Goal: Task Accomplishment & Management: Use online tool/utility

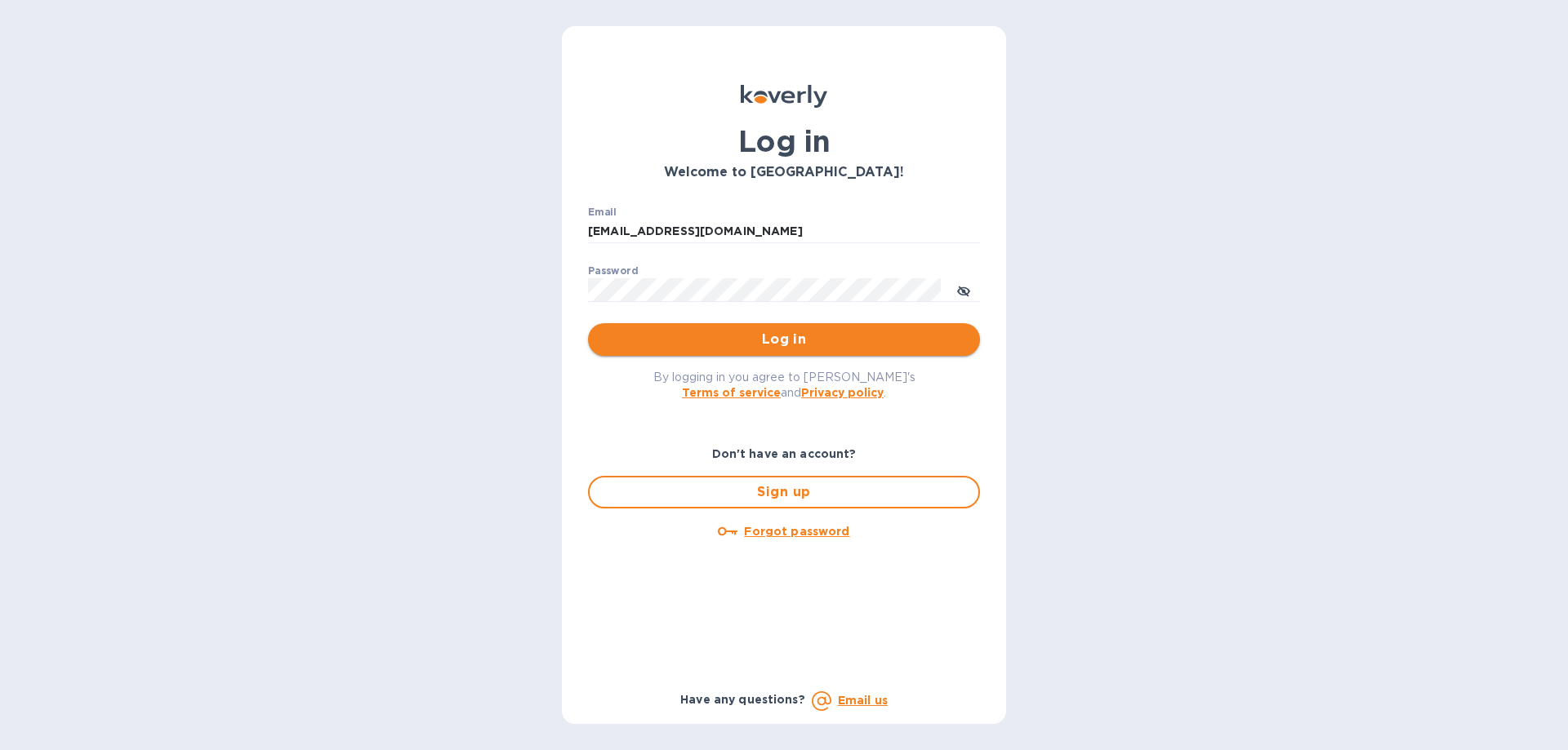
click at [808, 352] on button "Log in" at bounding box center [784, 339] width 392 height 32
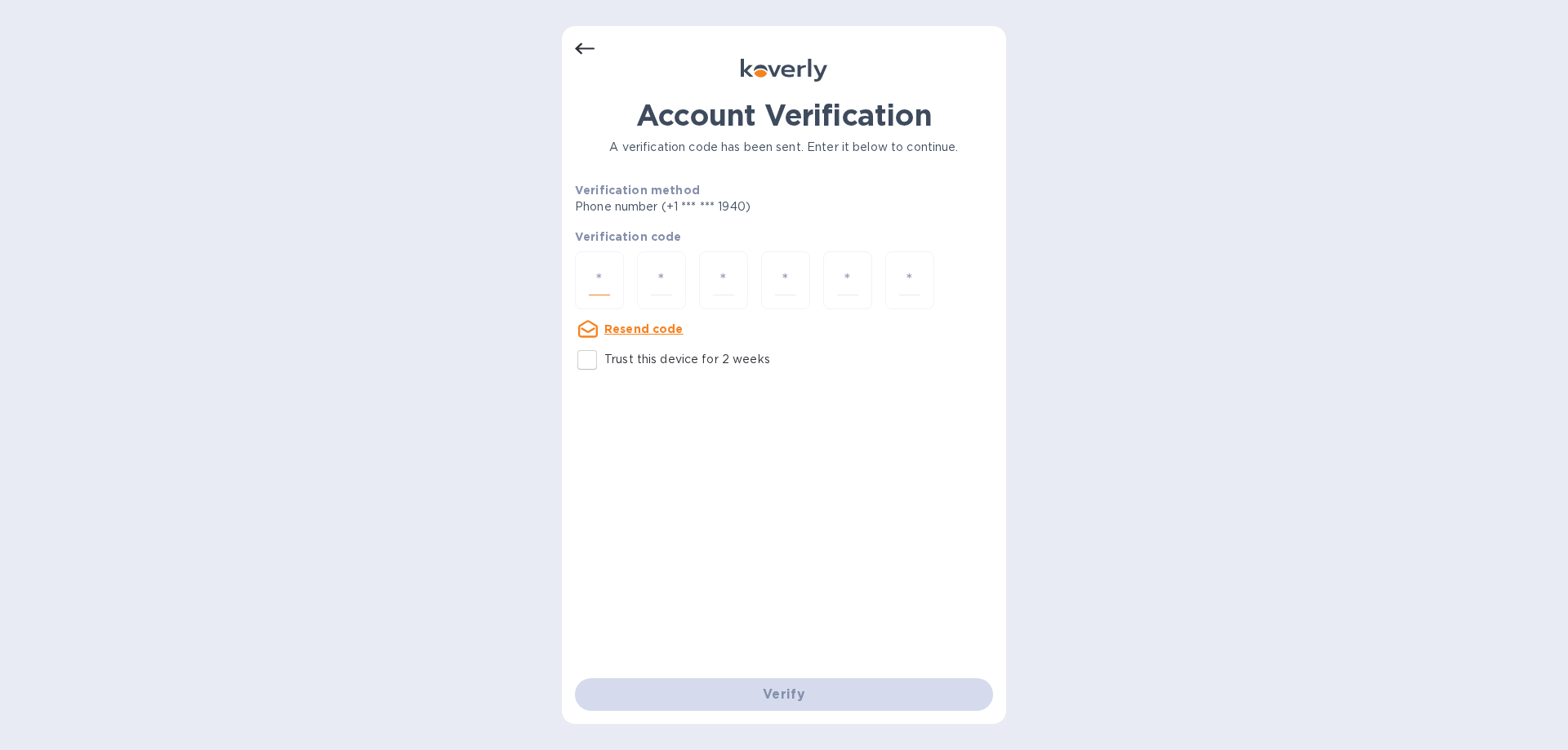
click at [601, 281] on input "number" at bounding box center [600, 280] width 22 height 30
type input "1"
type input "8"
type input "1"
type input "7"
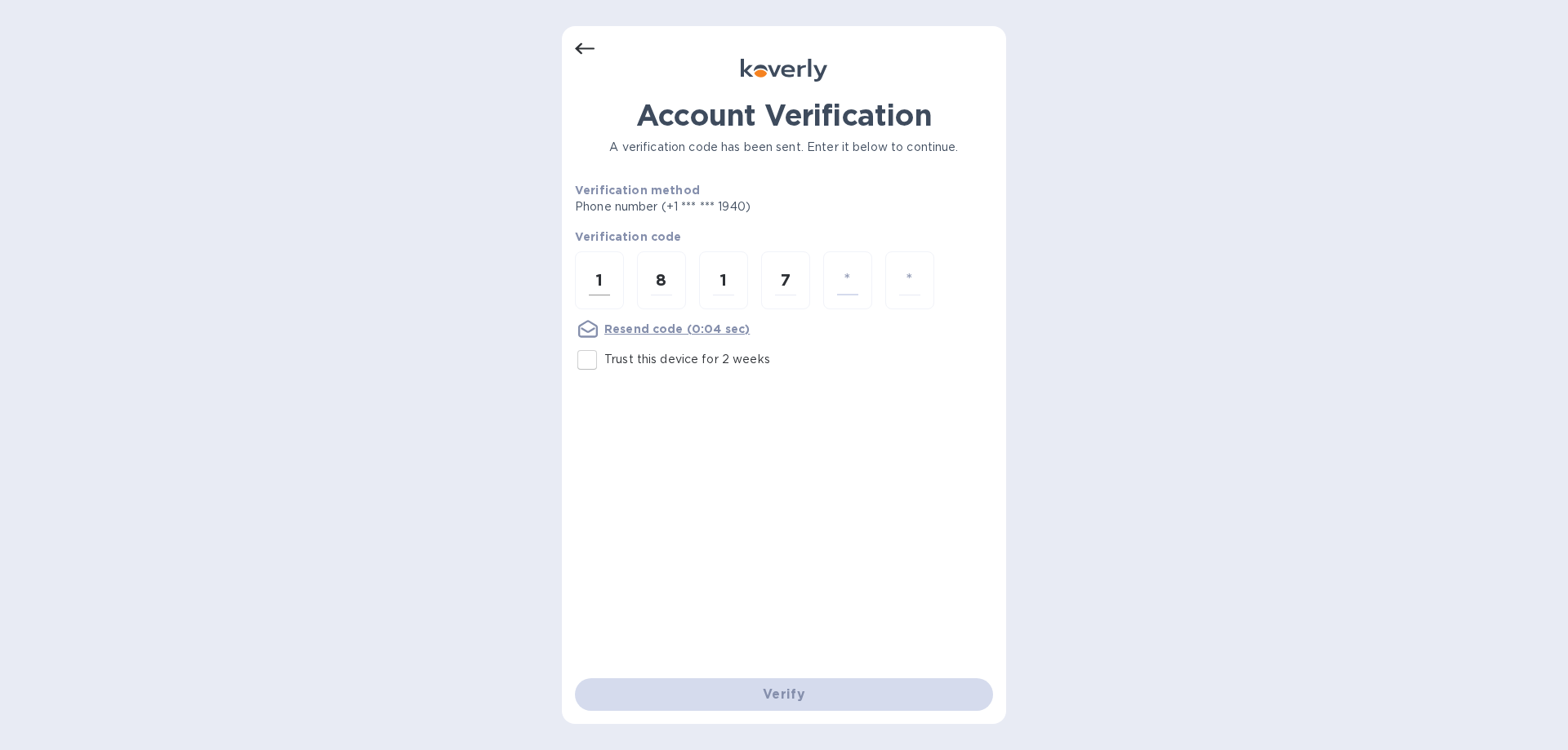
type input "5"
type input "2"
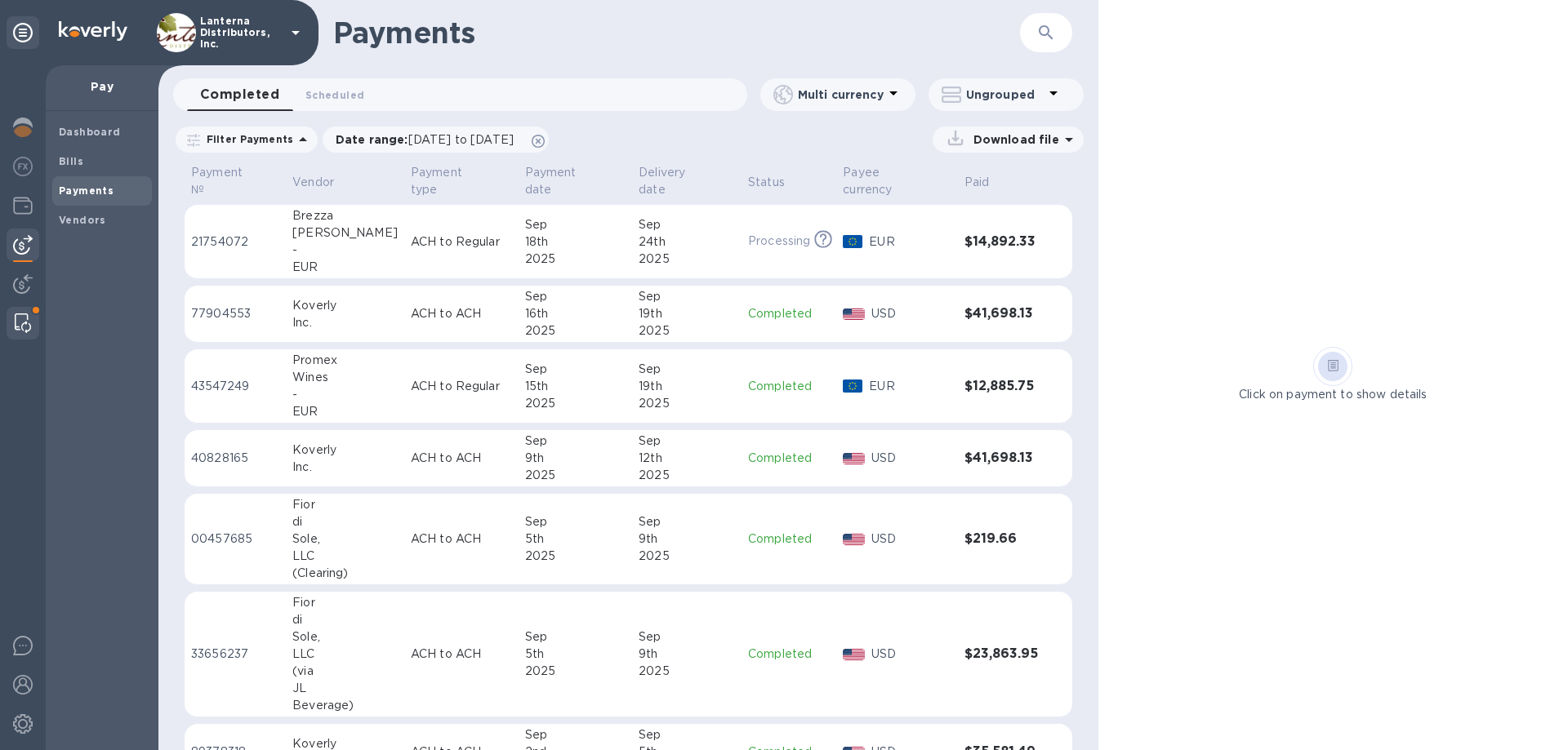
click at [30, 328] on img at bounding box center [23, 324] width 17 height 20
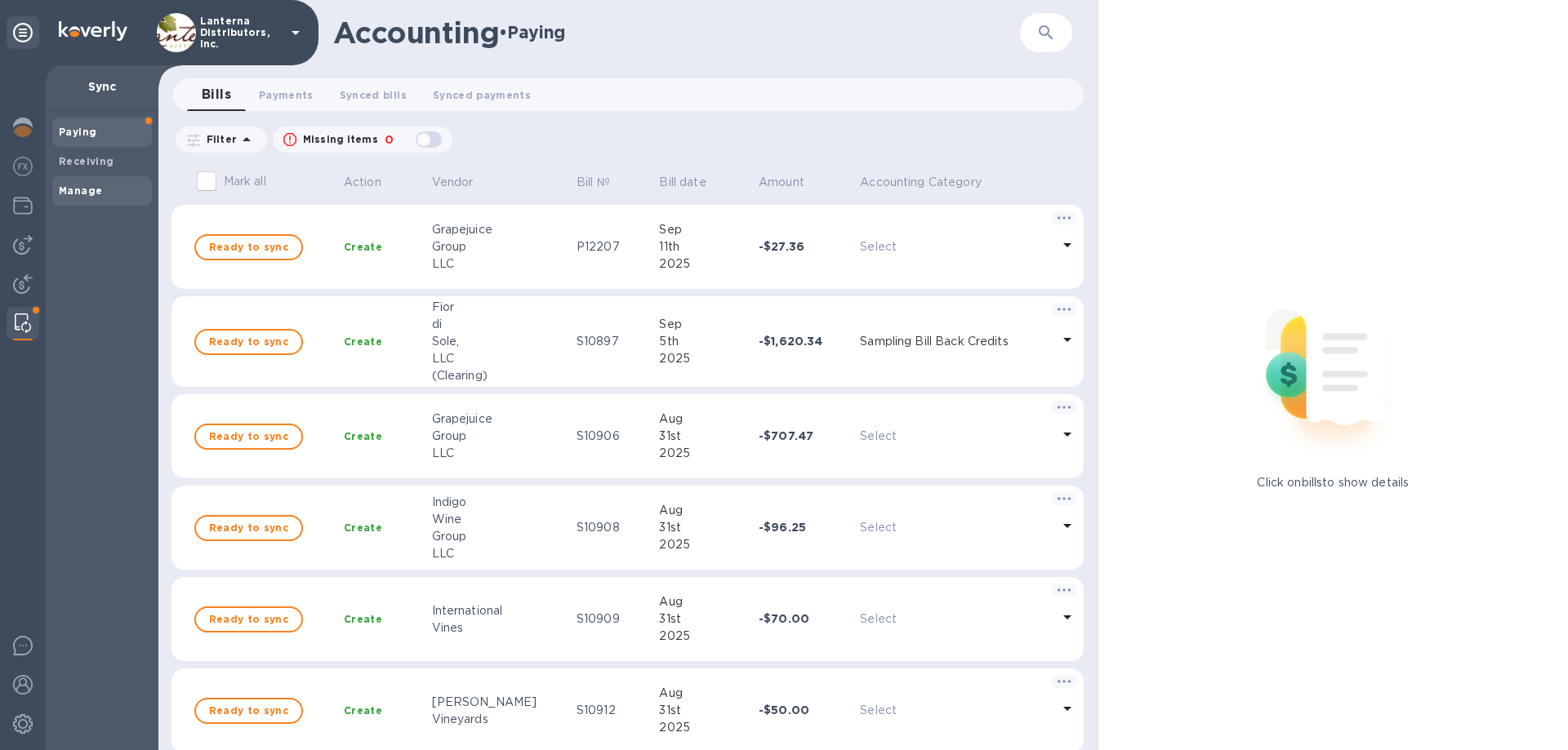
click at [84, 195] on b "Manage" at bounding box center [80, 190] width 43 height 12
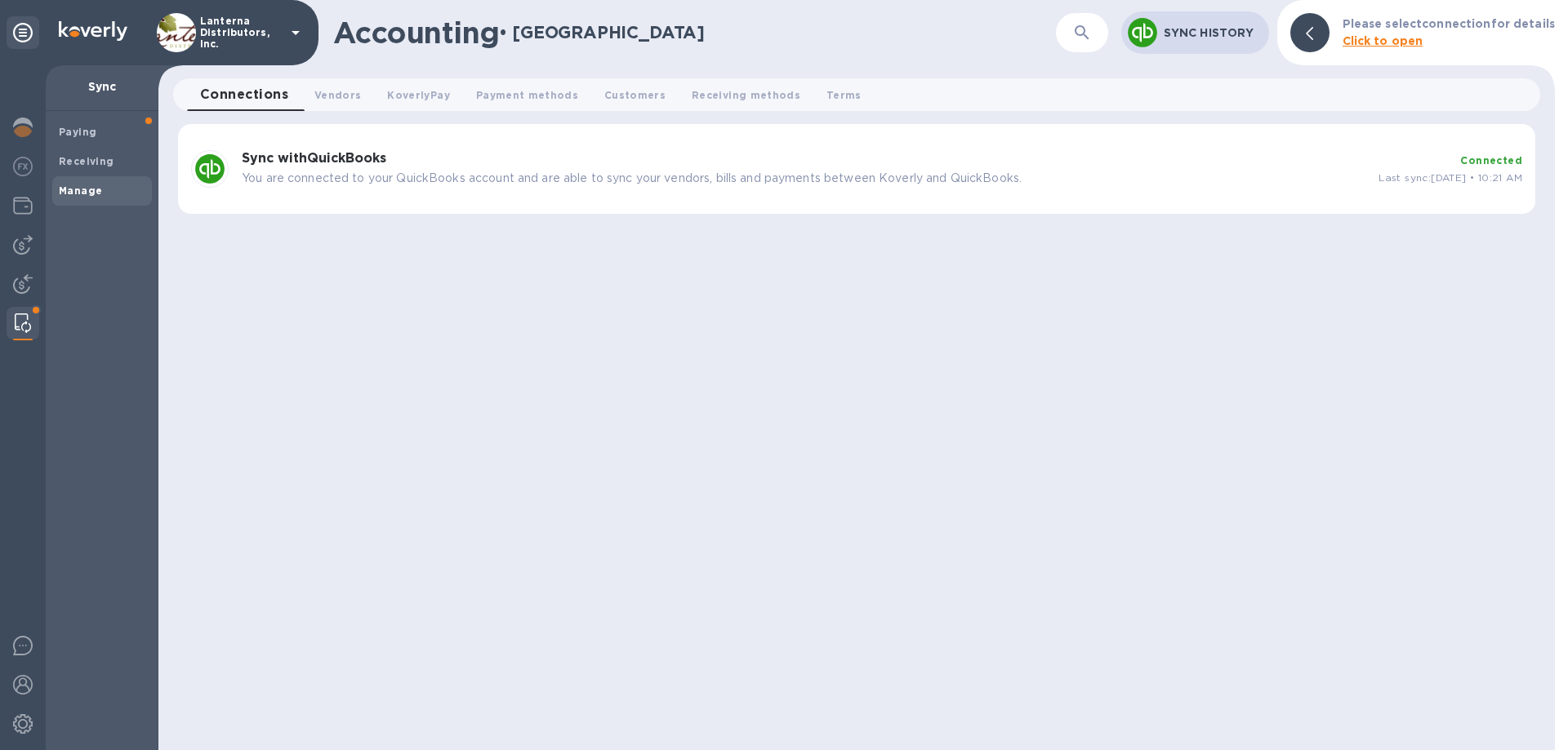
click at [346, 200] on div "Sync with QuickBooks You are connected to your QuickBooks account and are able …" at bounding box center [856, 169] width 1357 height 89
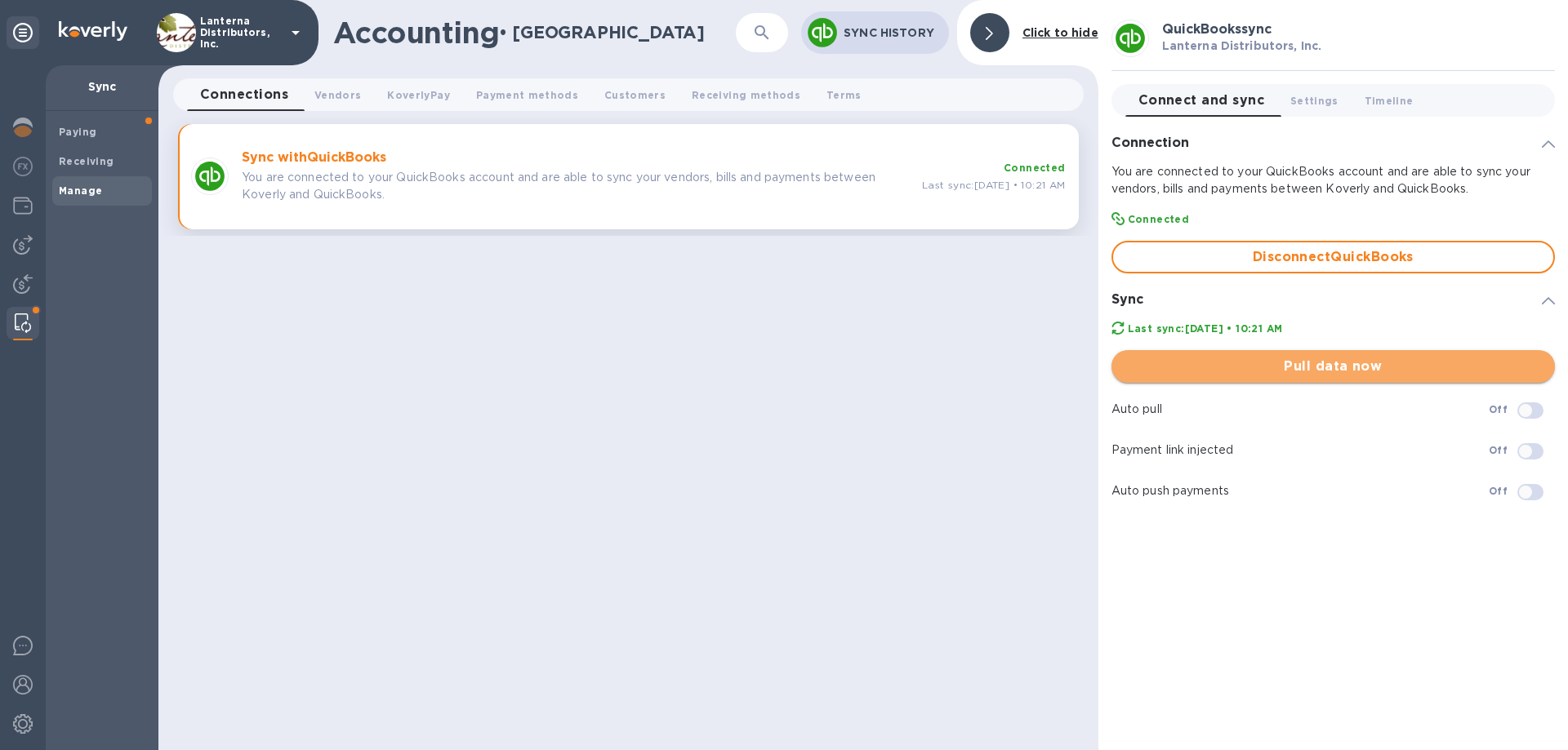
click at [1334, 368] on span "Pull data now" at bounding box center [1333, 367] width 417 height 20
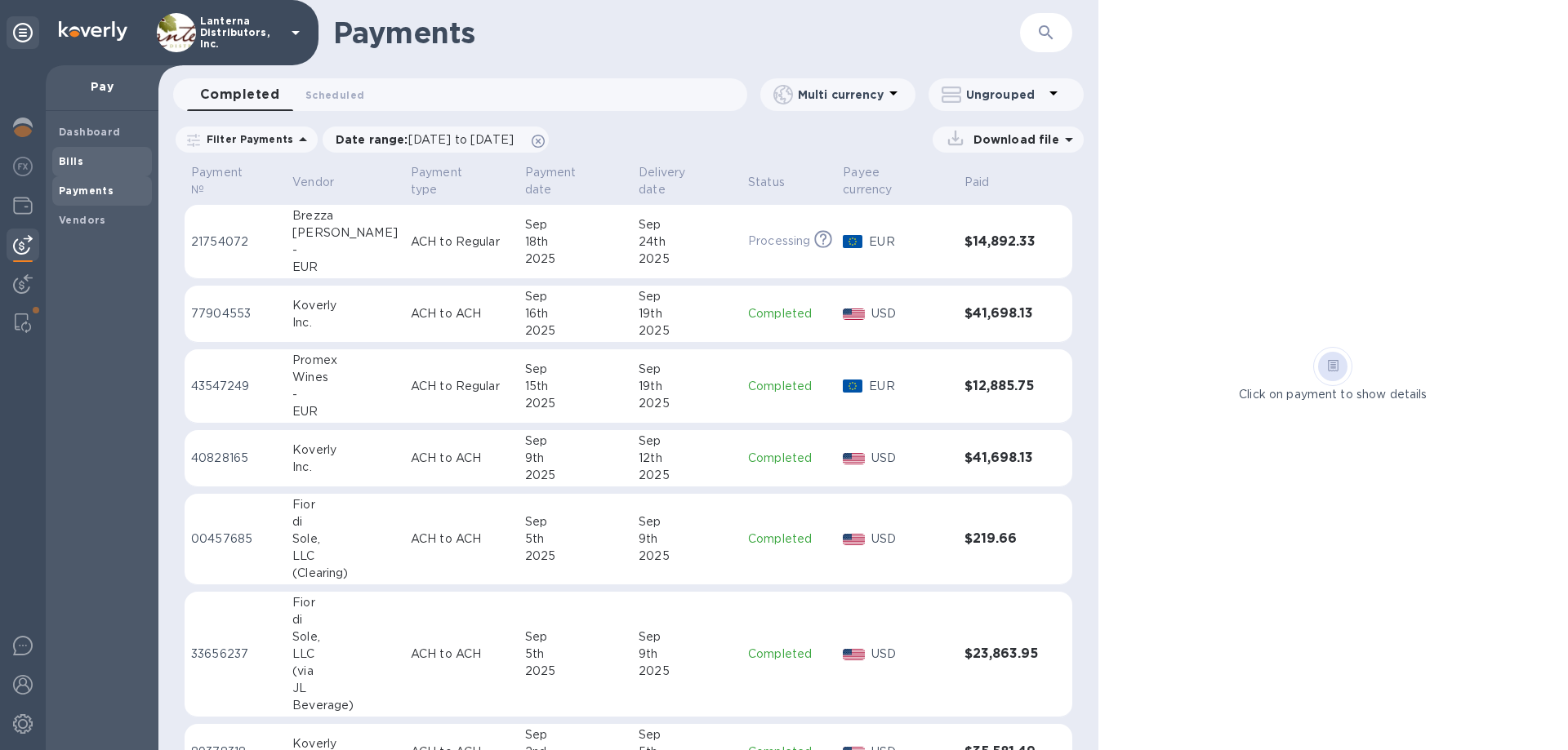
click at [74, 157] on b "Bills" at bounding box center [71, 161] width 25 height 12
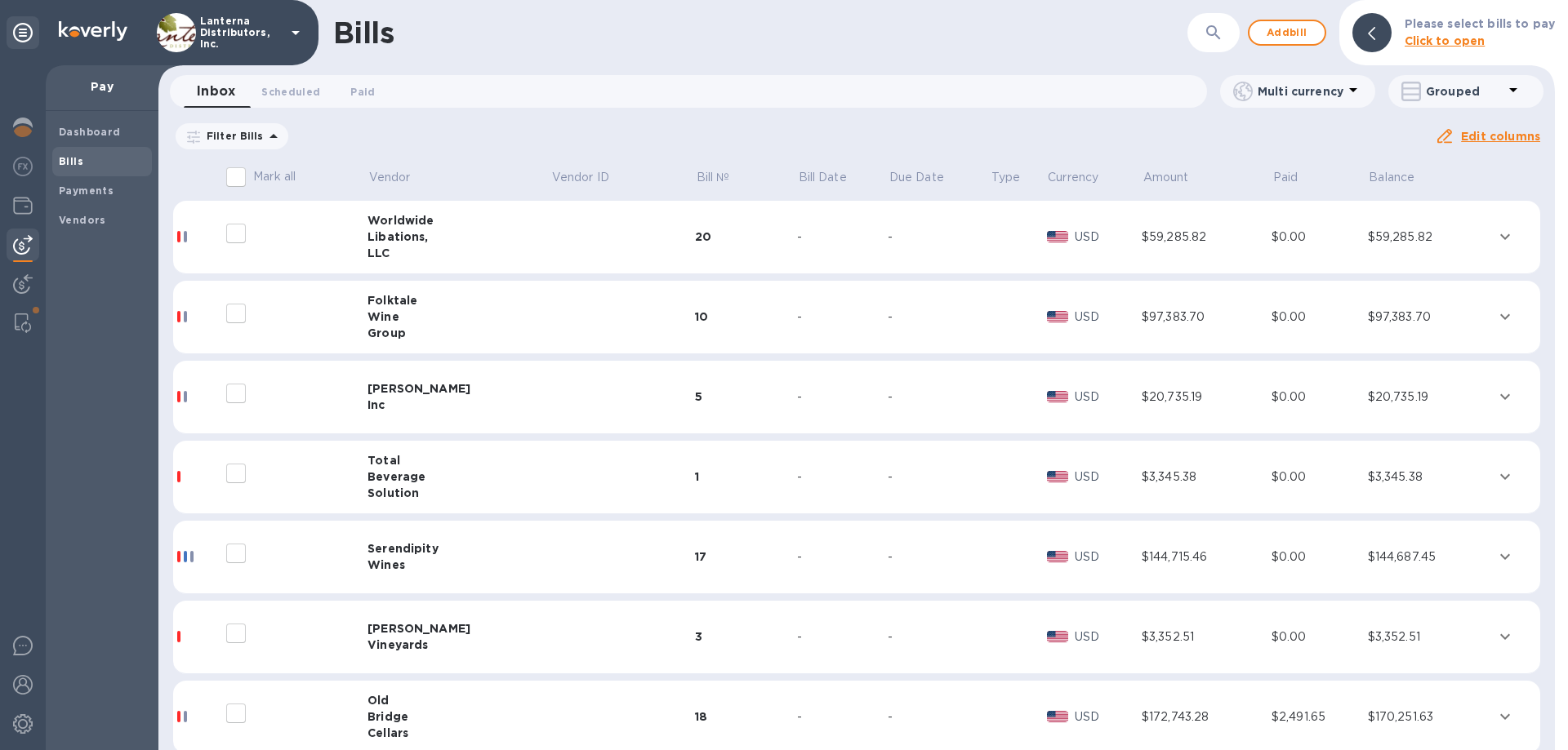
click at [423, 308] on div "Folktale" at bounding box center [459, 300] width 183 height 17
